Goal: Task Accomplishment & Management: Use online tool/utility

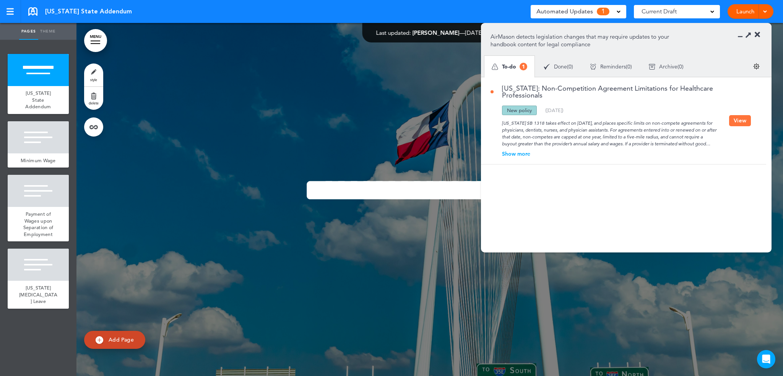
click at [745, 121] on button "View" at bounding box center [740, 120] width 22 height 11
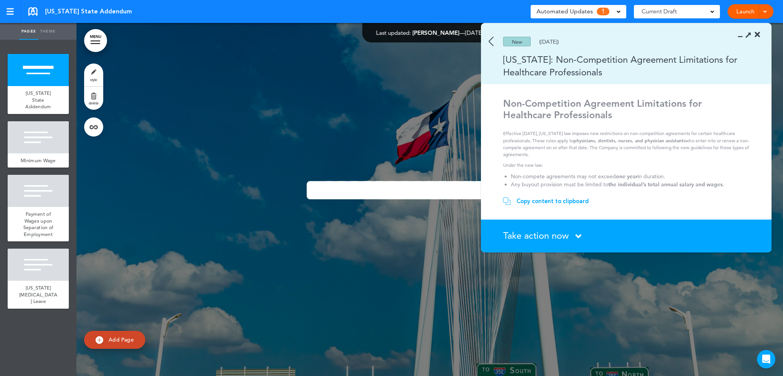
click at [570, 240] on div "Take action now Click here to change the status" at bounding box center [630, 236] width 255 height 10
click at [572, 232] on div "Take action now Click here to change the status" at bounding box center [630, 236] width 255 height 10
click at [580, 235] on icon at bounding box center [578, 236] width 6 height 10
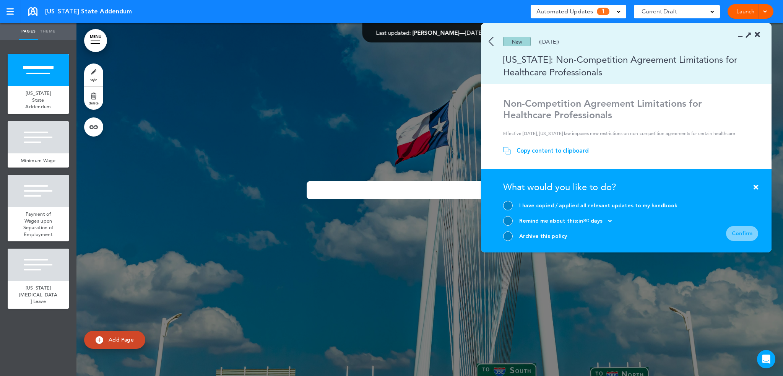
click at [506, 237] on div at bounding box center [508, 236] width 10 height 10
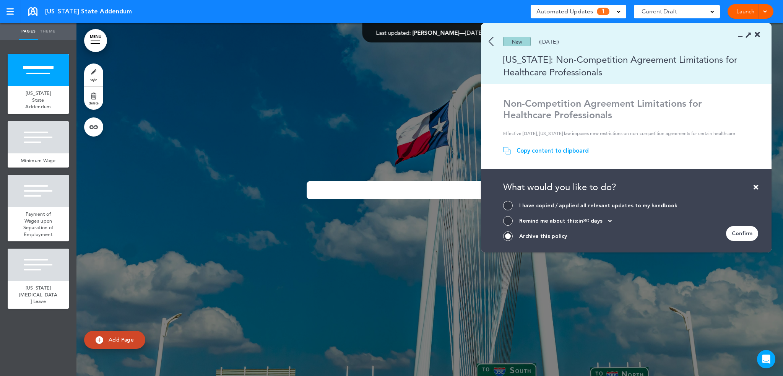
click at [511, 206] on div at bounding box center [508, 206] width 10 height 10
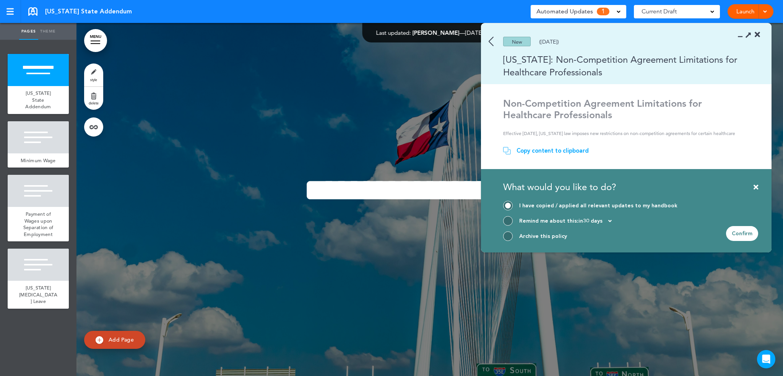
click at [743, 234] on div "Confirm" at bounding box center [742, 233] width 32 height 15
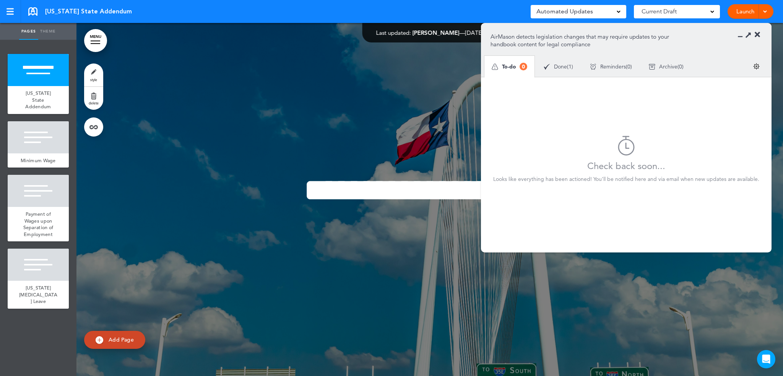
click at [756, 34] on icon at bounding box center [757, 35] width 5 height 8
click at [757, 36] on icon at bounding box center [757, 35] width 5 height 8
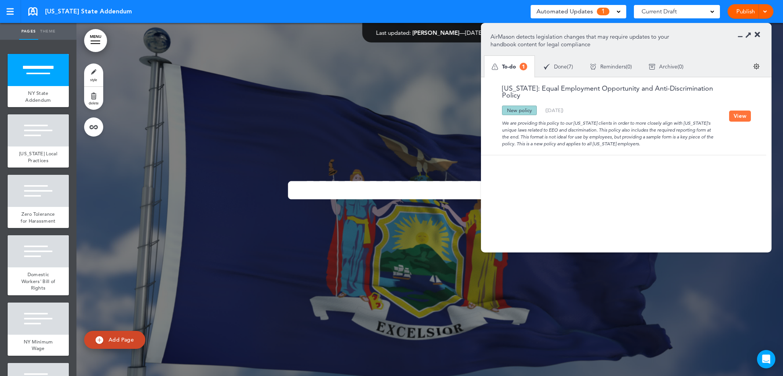
click at [757, 34] on icon at bounding box center [757, 35] width 5 height 8
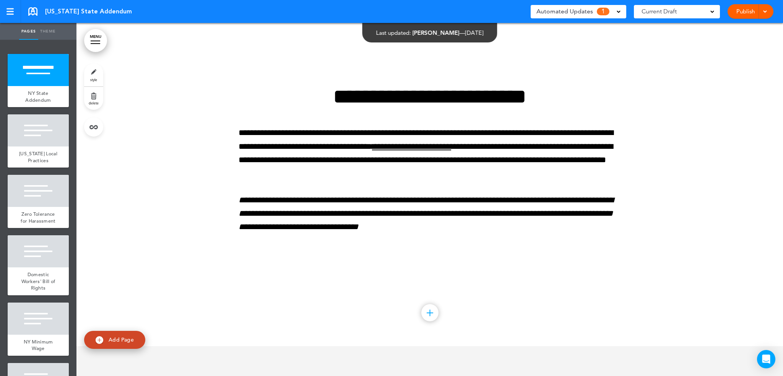
scroll to position [306, 0]
